Goal: Navigation & Orientation: Go to known website

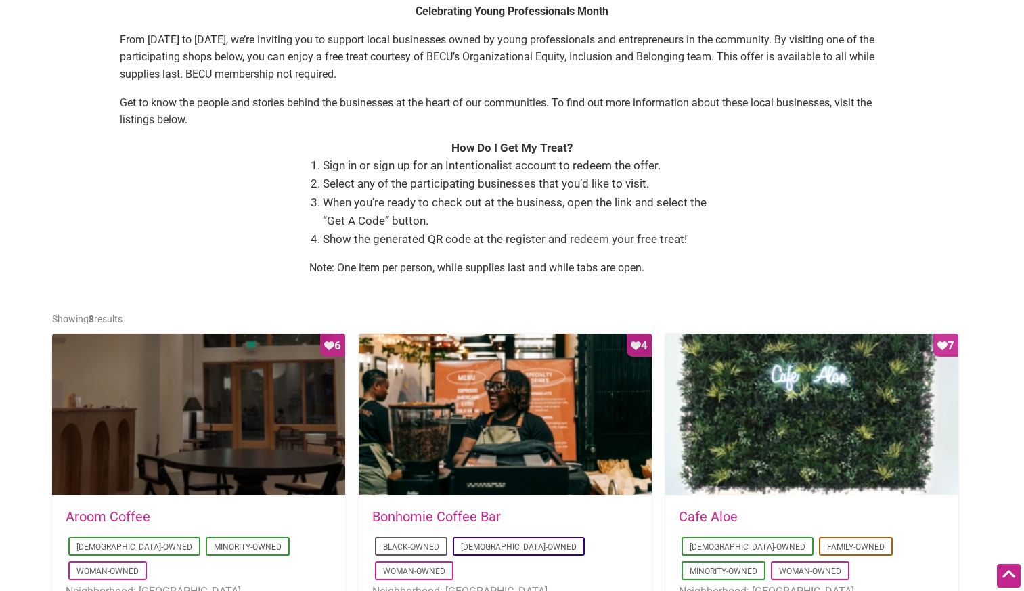
scroll to position [679, 0]
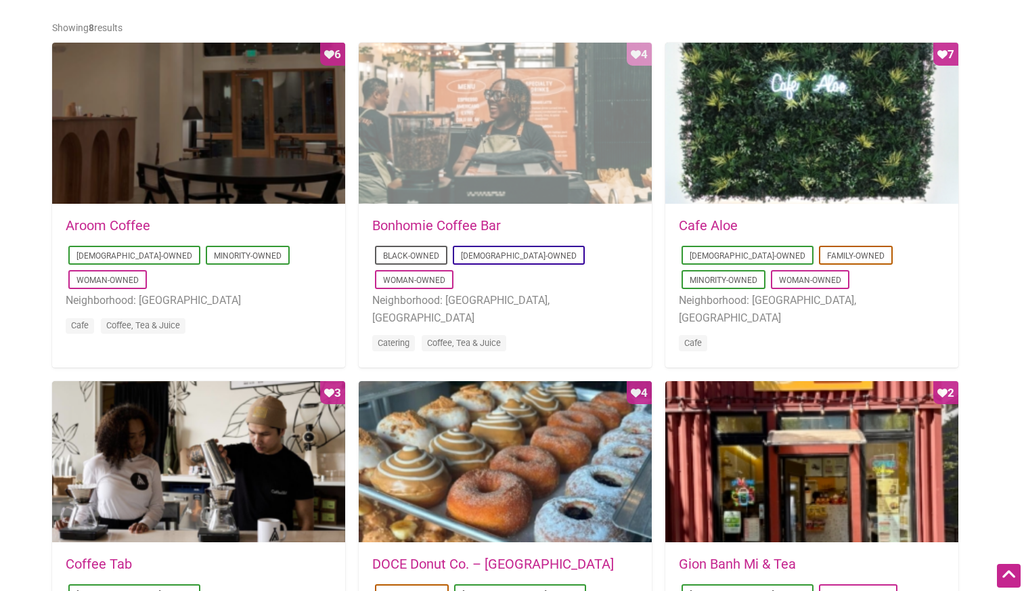
click at [474, 191] on div "Favorite Count 4" at bounding box center [505, 124] width 293 height 162
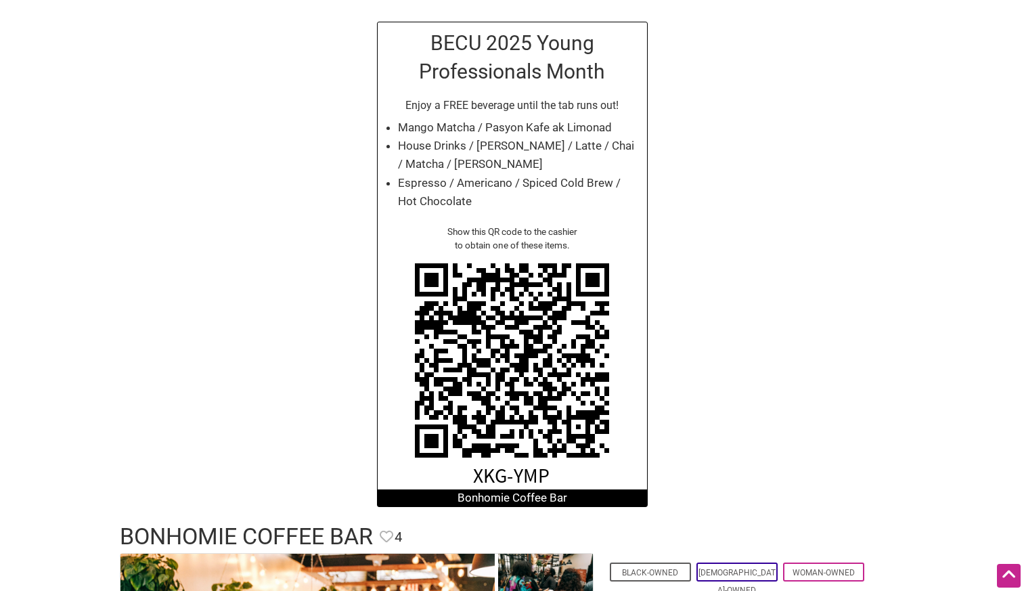
scroll to position [78, 0]
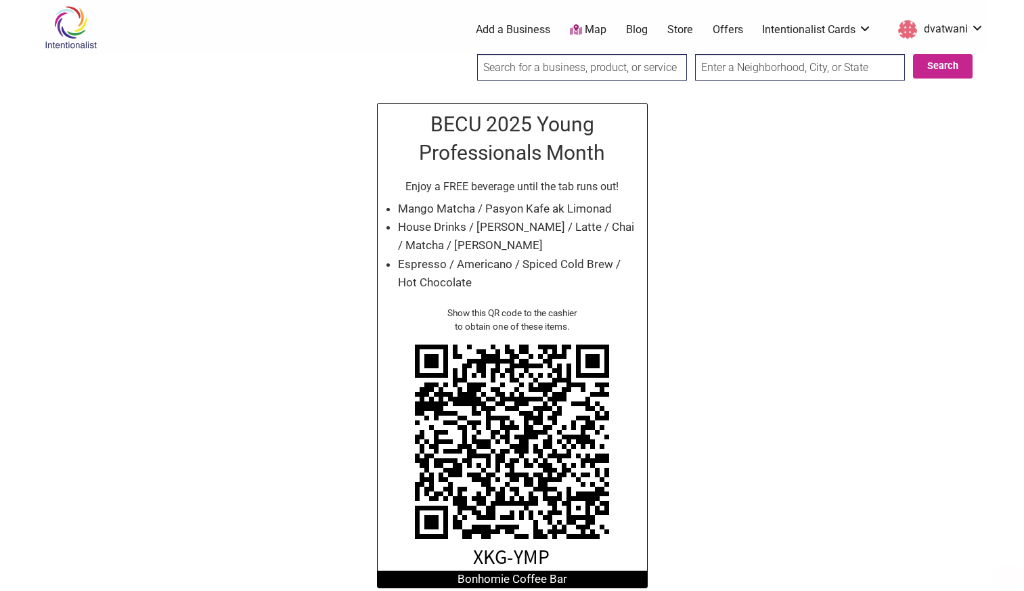
scroll to position [72, 0]
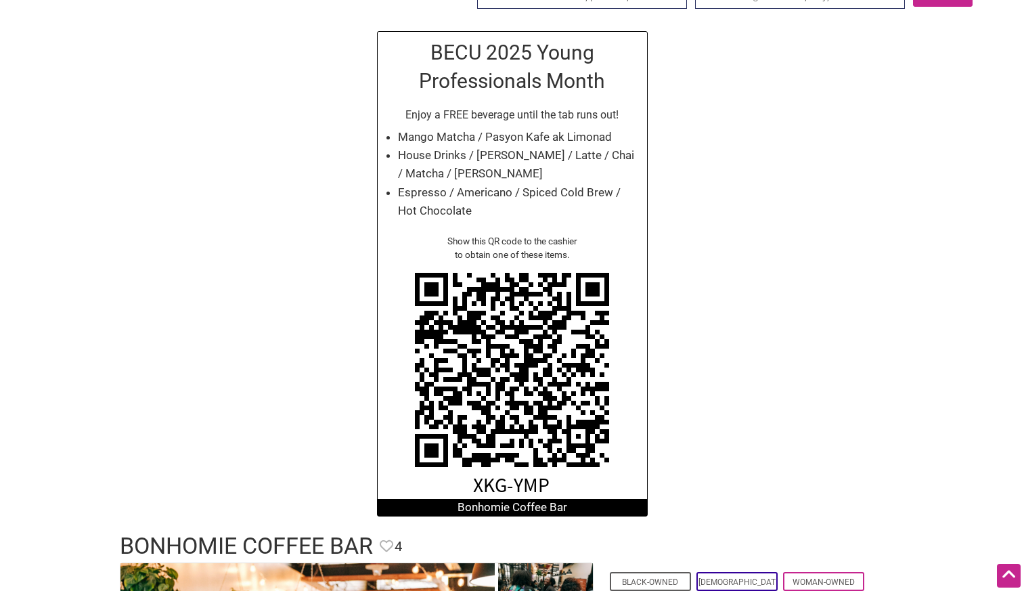
drag, startPoint x: 521, startPoint y: 255, endPoint x: 517, endPoint y: 192, distance: 63.7
click at [521, 225] on div "BECU 2025 Young Professionals Month Enjoy a FREE beverage until the tab runs ou…" at bounding box center [512, 273] width 271 height 485
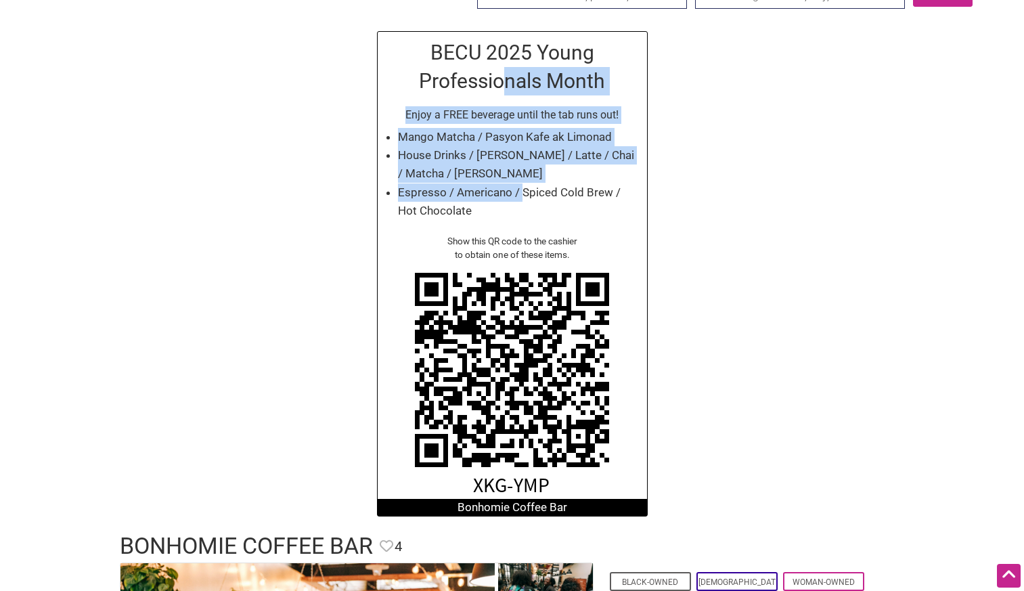
drag, startPoint x: 504, startPoint y: 71, endPoint x: 524, endPoint y: 195, distance: 125.5
click at [524, 195] on div "BECU 2025 Young Professionals Month Enjoy a FREE beverage until the tab runs ou…" at bounding box center [512, 273] width 271 height 485
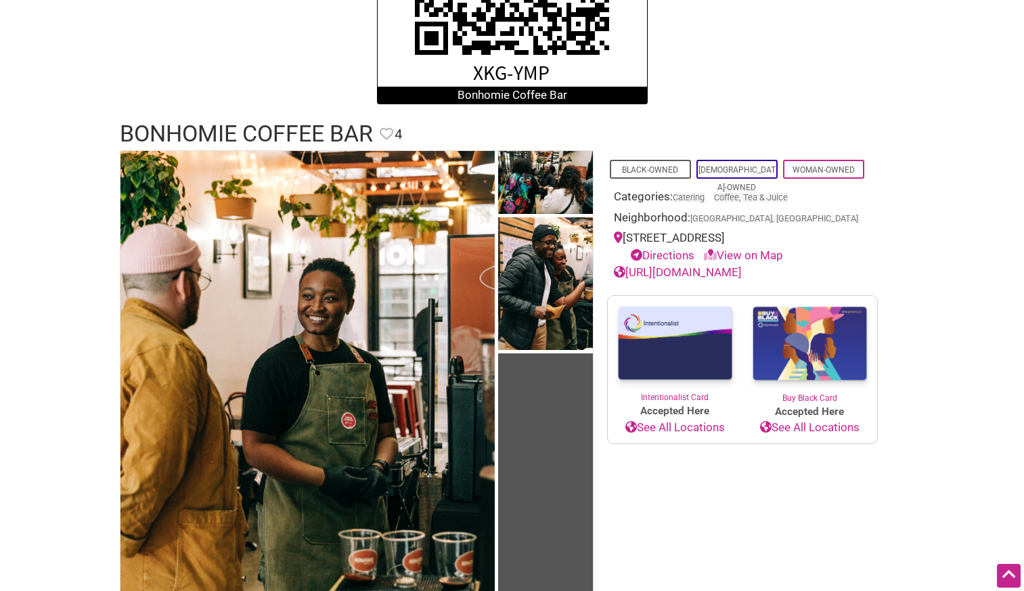
scroll to position [495, 0]
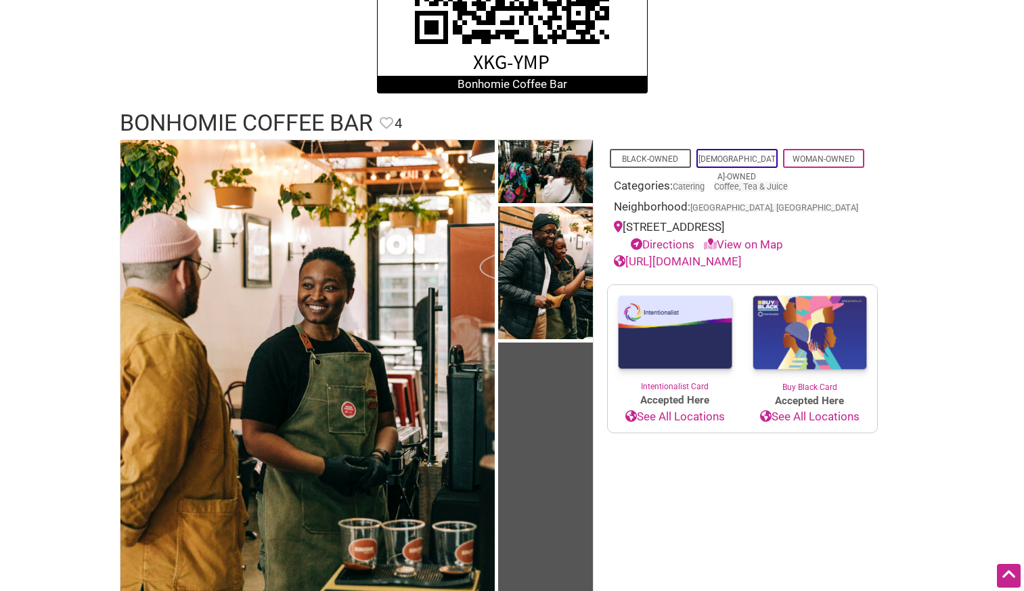
click at [742, 261] on link "https://www.bonhomiecoffee.co/" at bounding box center [678, 261] width 128 height 14
